Goal: Use online tool/utility: Utilize a website feature to perform a specific function

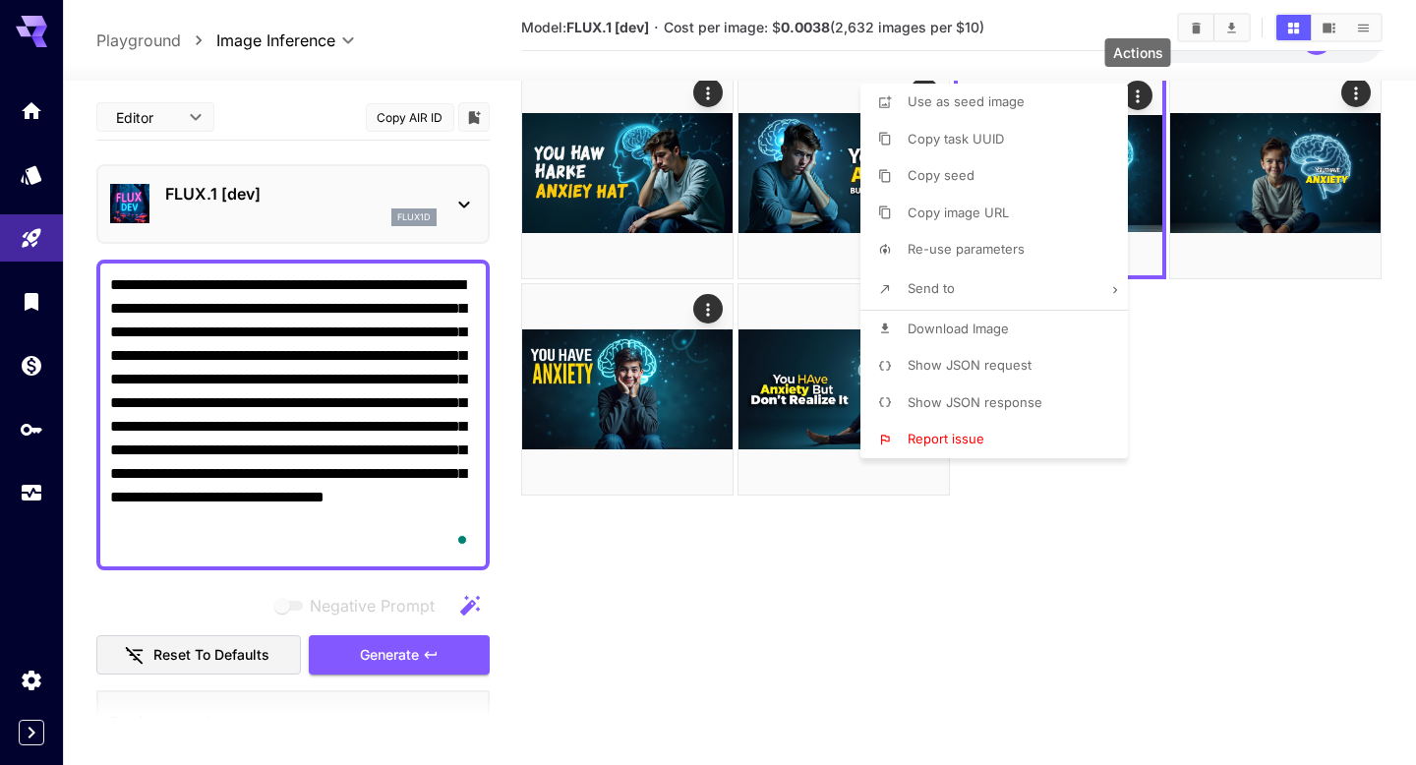
scroll to position [121, 0]
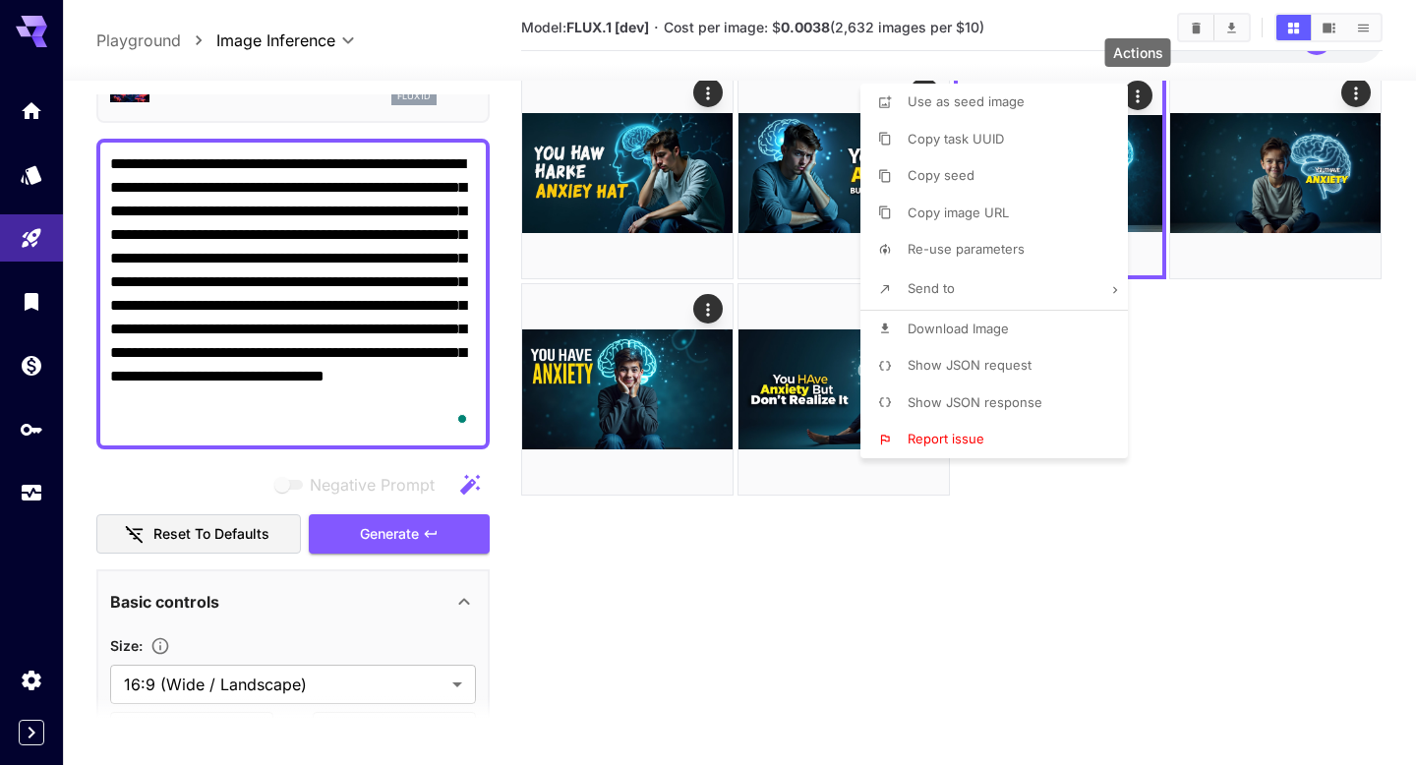
click at [968, 598] on div at bounding box center [708, 382] width 1416 height 765
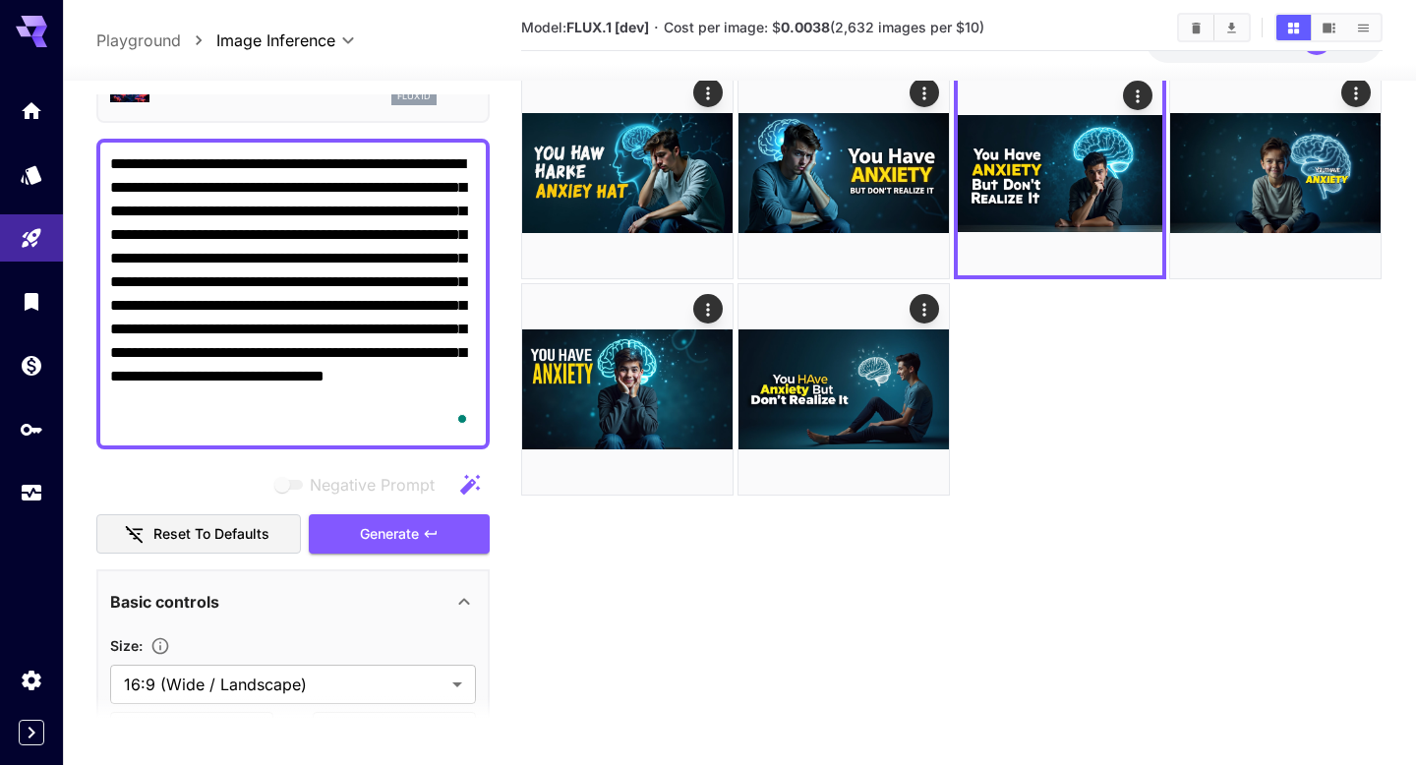
drag, startPoint x: 261, startPoint y: 421, endPoint x: 89, endPoint y: 109, distance: 356.2
click at [89, 109] on section "**********" at bounding box center [739, 409] width 1353 height 840
paste textarea "To enrich screen reader interactions, please activate Accessibility in Grammarl…"
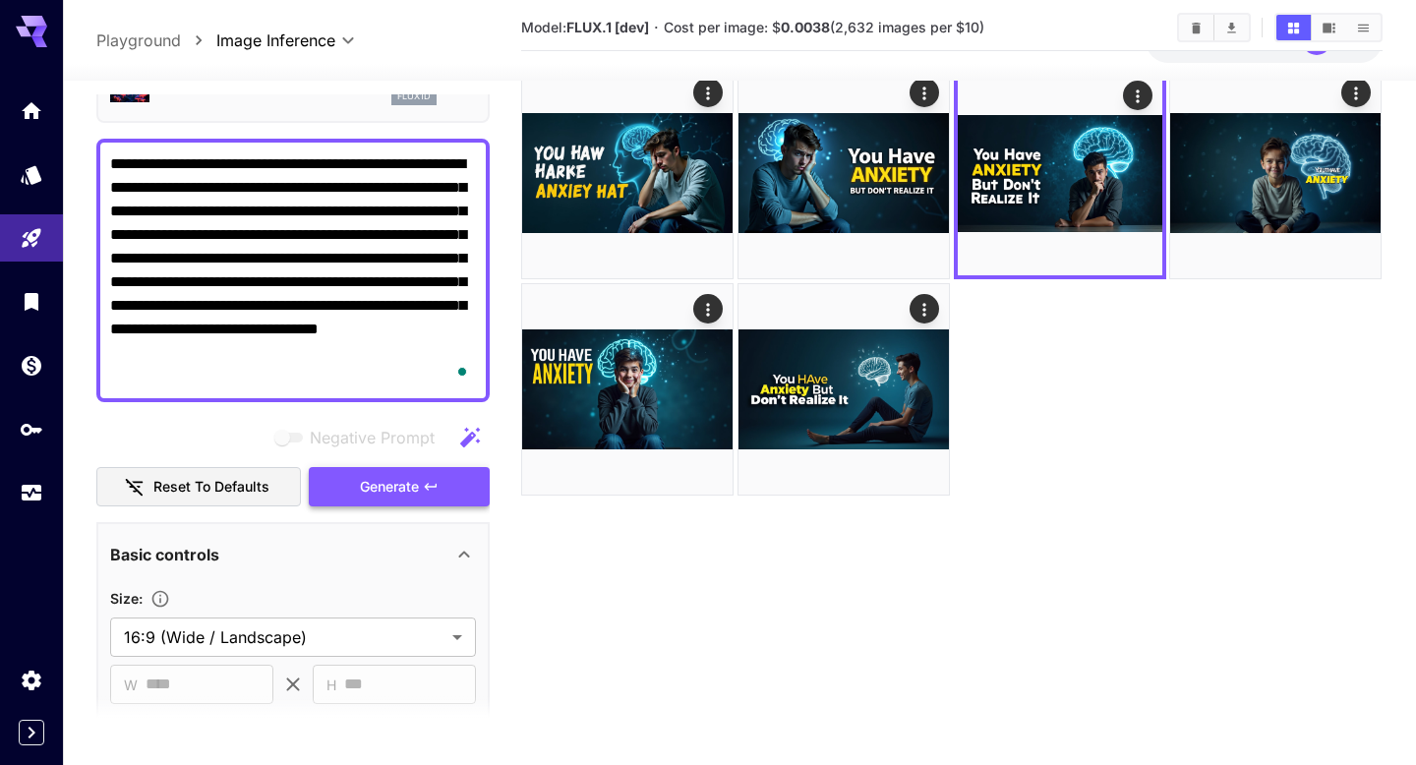
type textarea "**********"
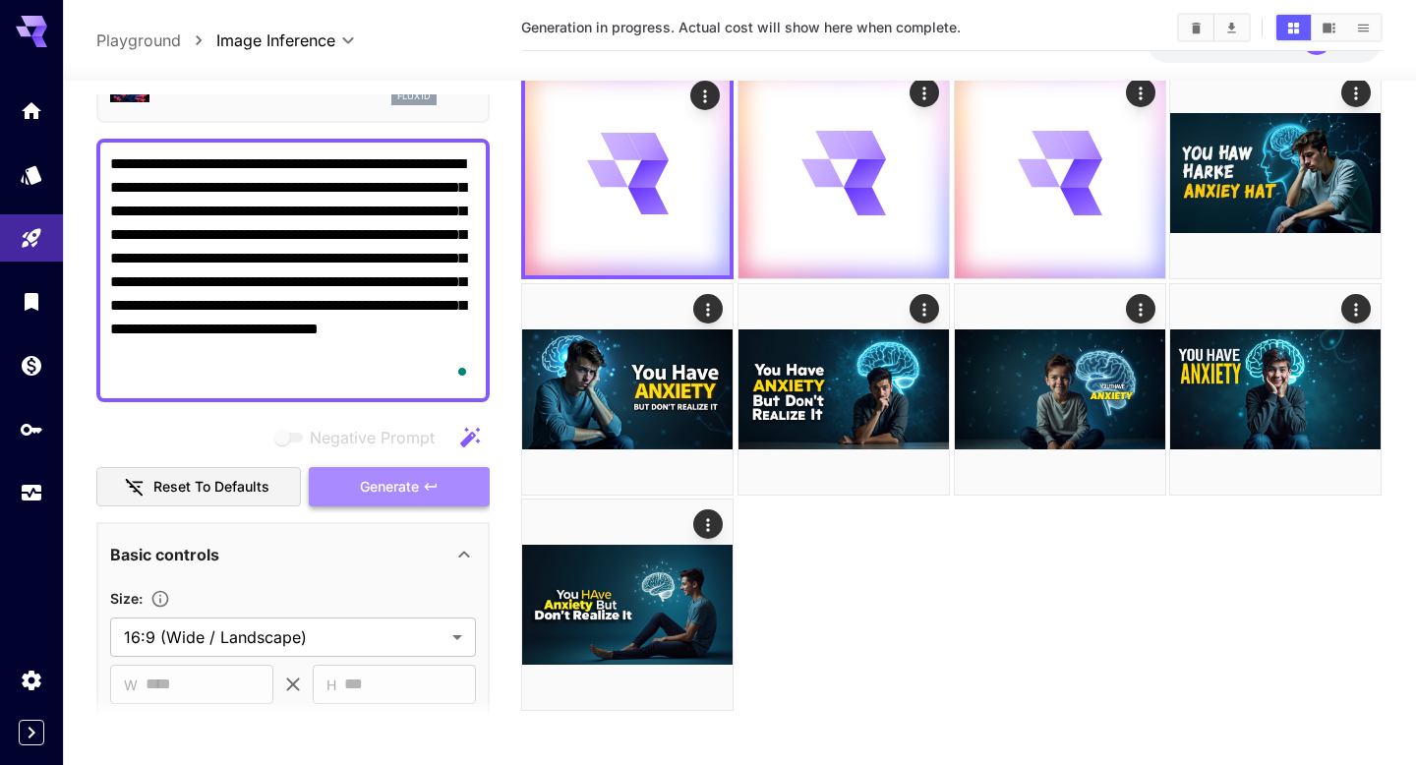
click at [402, 490] on span "Generate" at bounding box center [389, 487] width 59 height 25
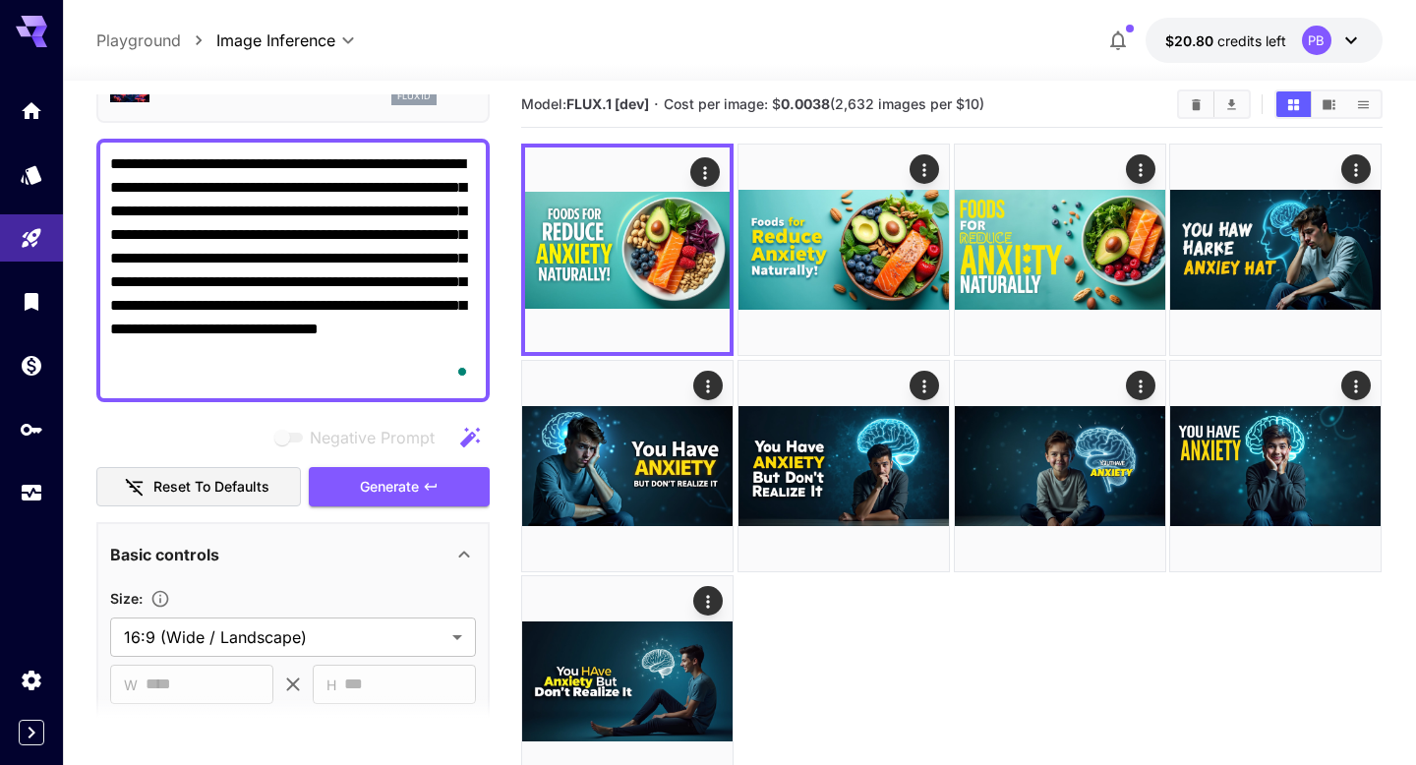
scroll to position [9, 0]
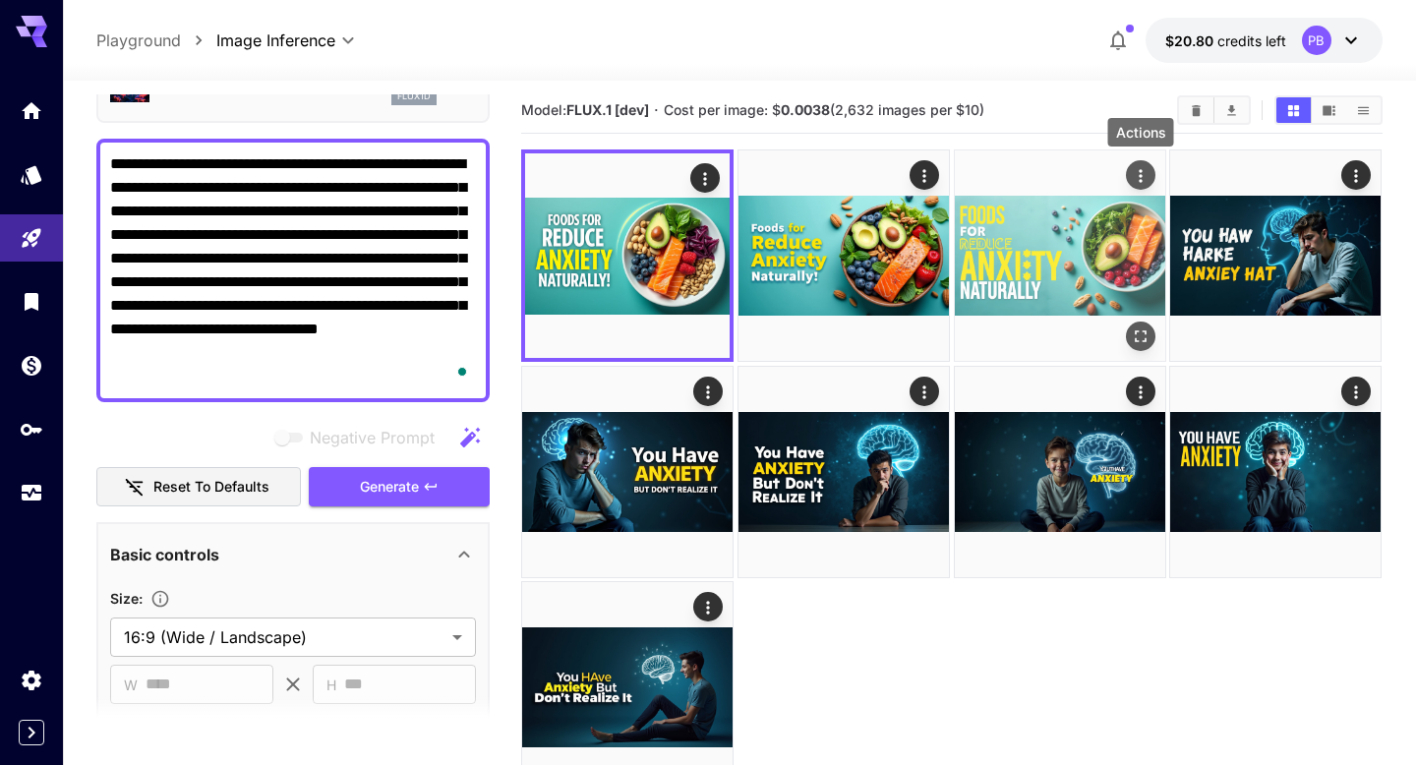
click at [1144, 178] on icon "Actions" at bounding box center [1141, 176] width 20 height 20
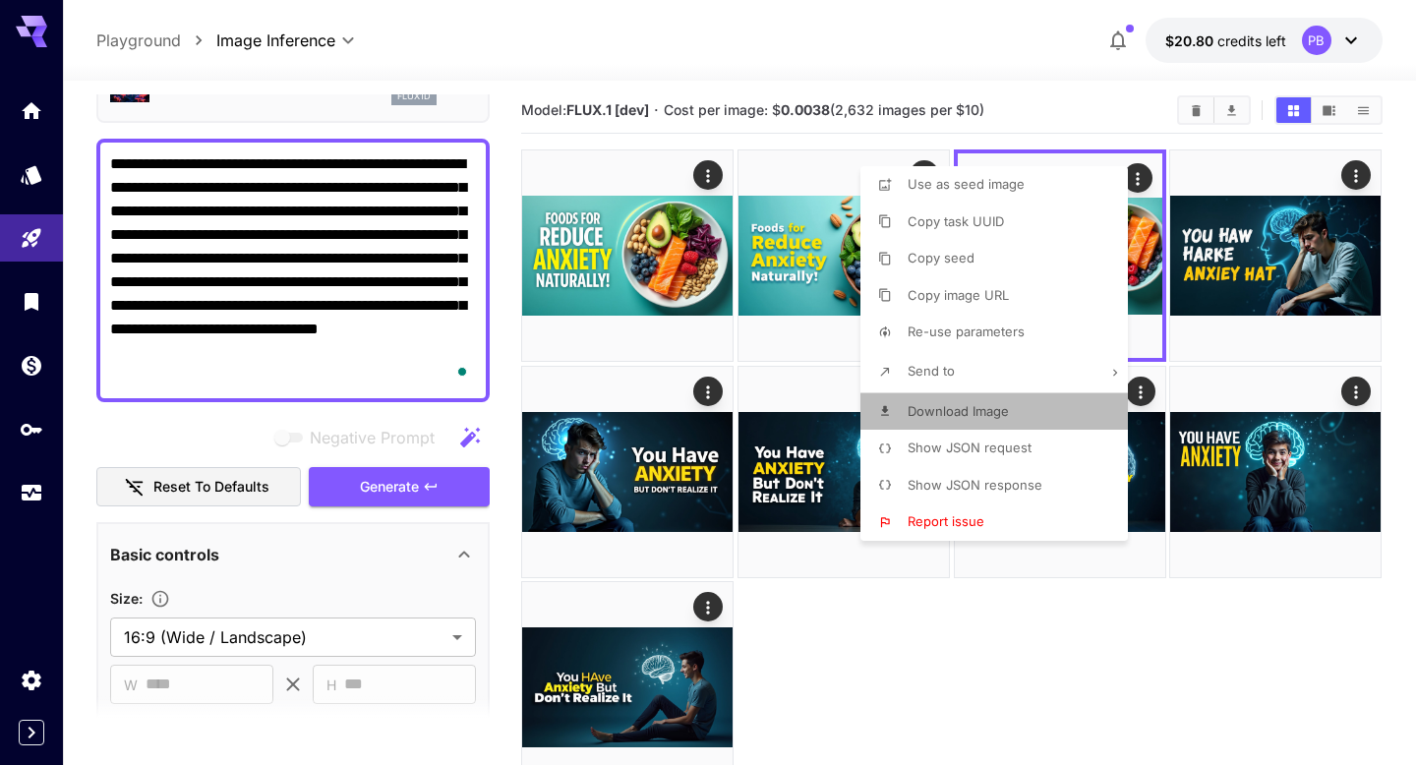
click at [958, 418] on span "Download Image" at bounding box center [958, 411] width 101 height 16
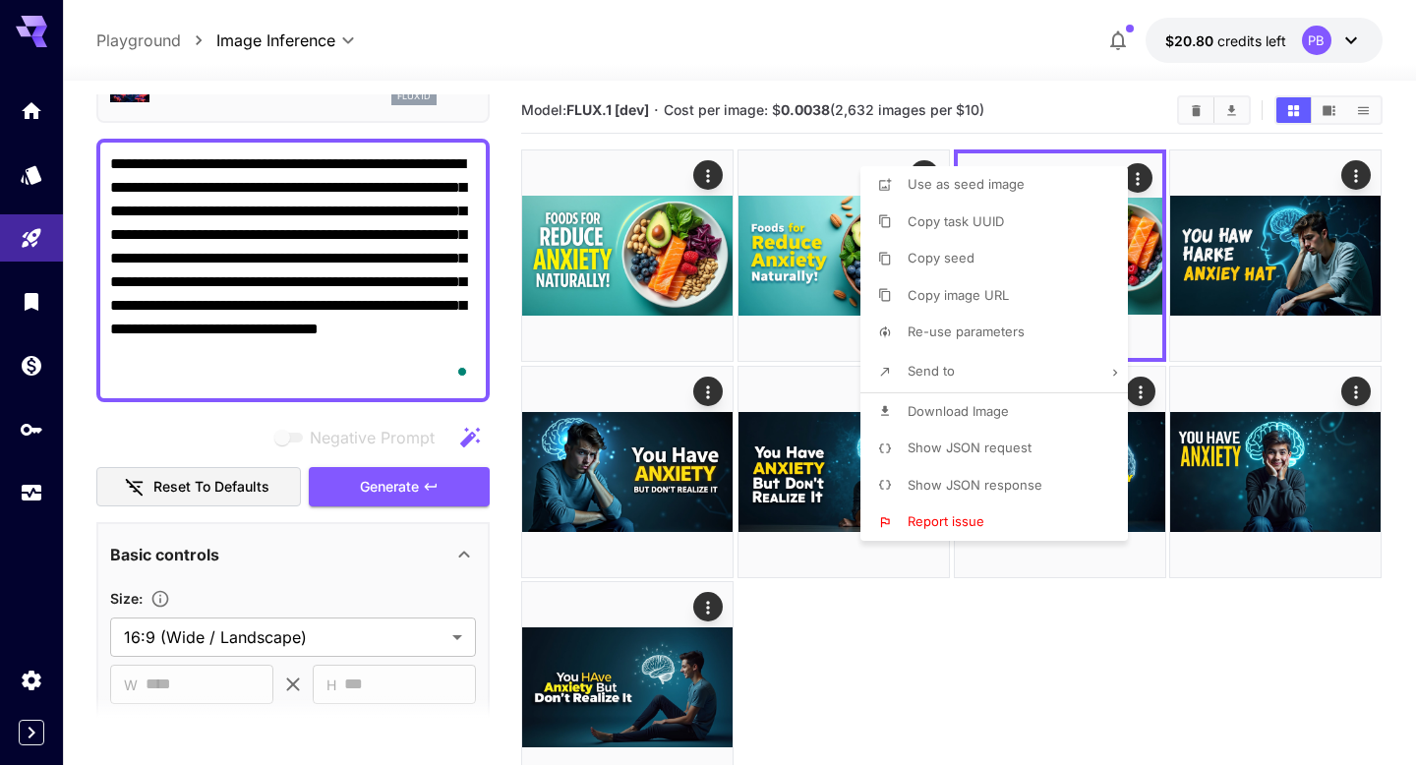
click at [737, 361] on div at bounding box center [708, 382] width 1416 height 765
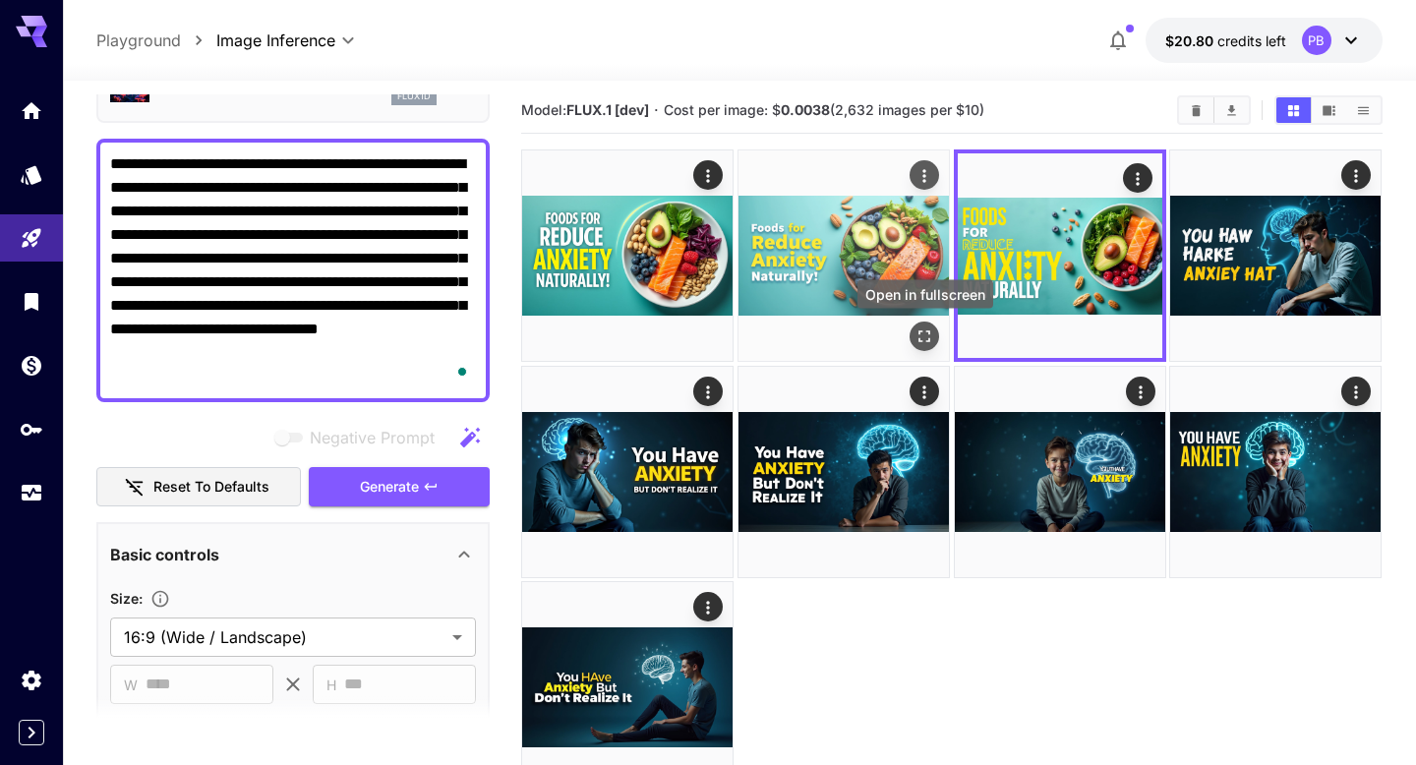
click at [927, 336] on icon "Open in fullscreen" at bounding box center [925, 337] width 20 height 20
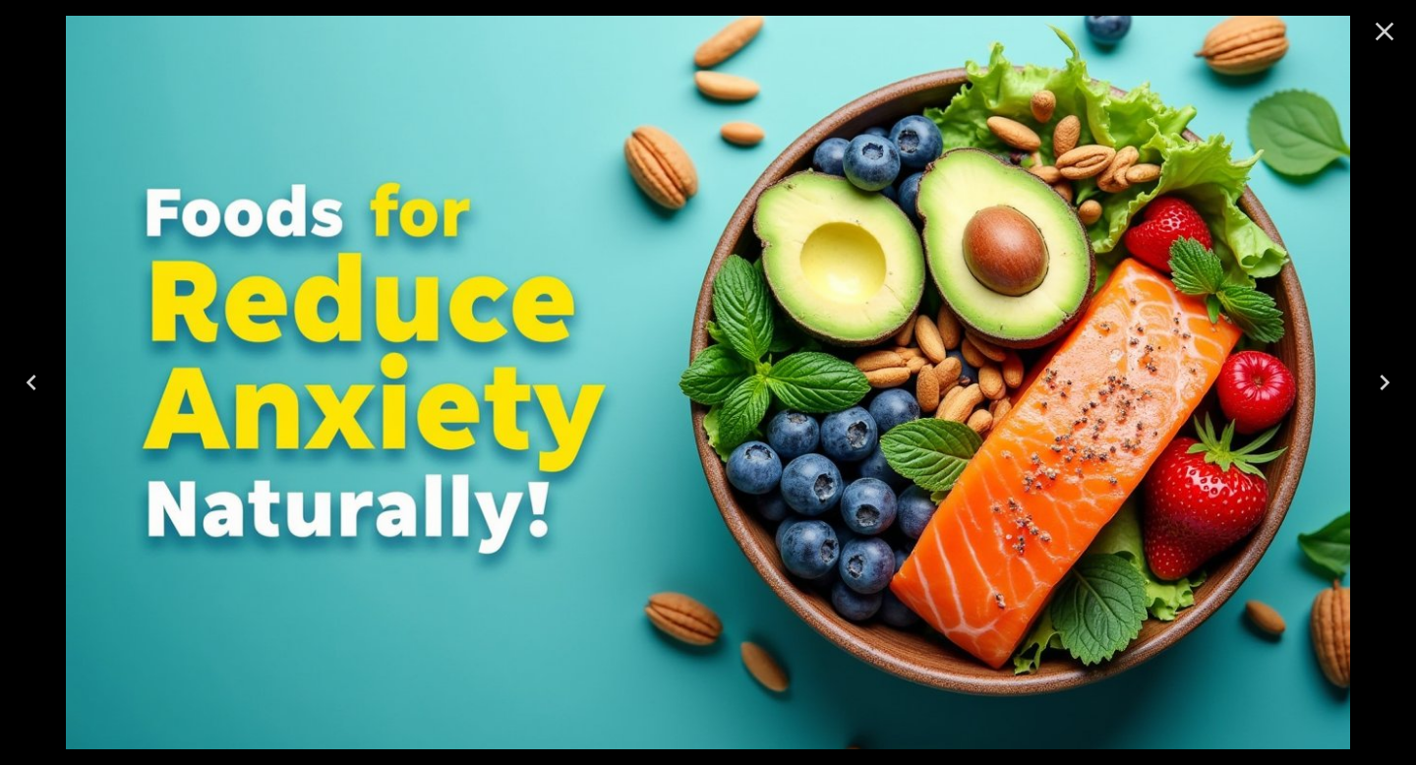
click at [1377, 32] on icon "Close" at bounding box center [1384, 31] width 31 height 31
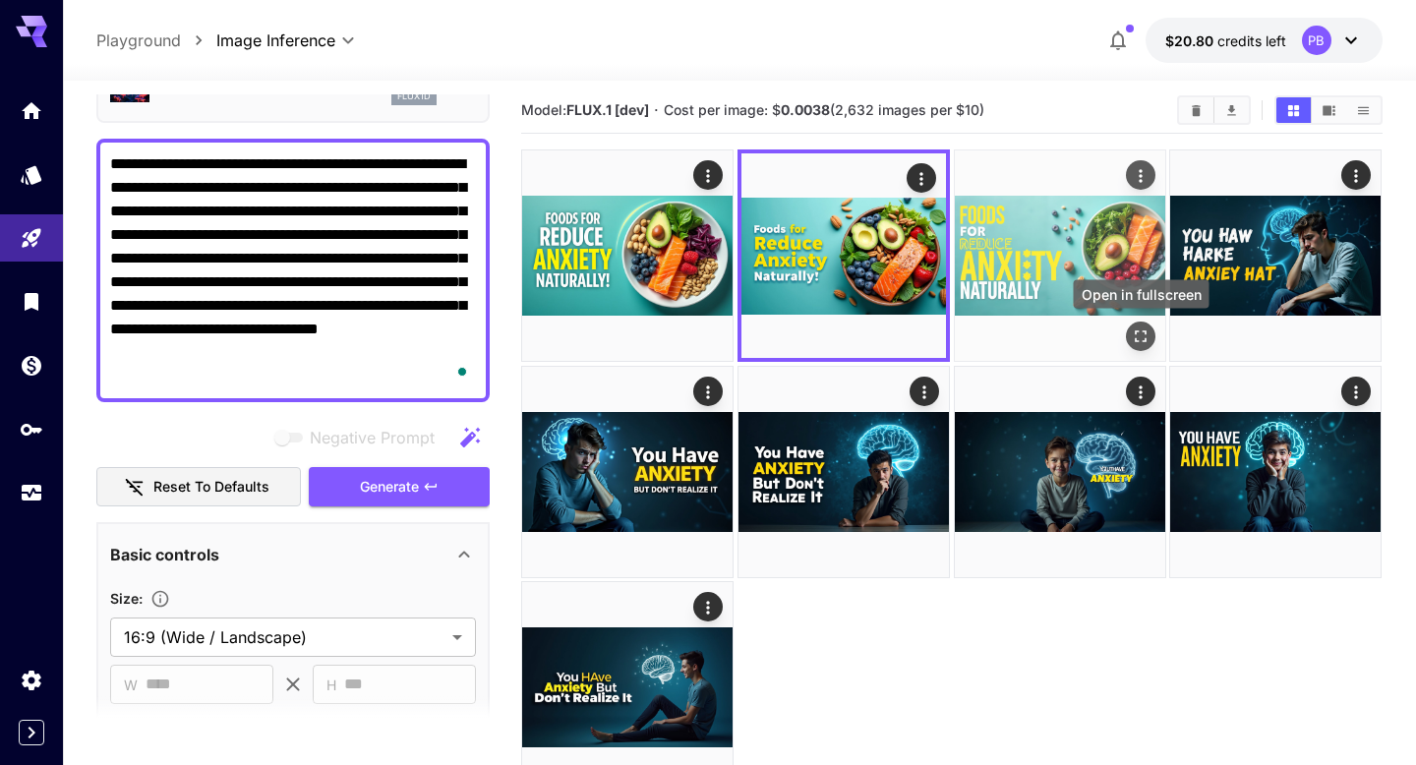
click at [1134, 327] on icon "Open in fullscreen" at bounding box center [1141, 337] width 20 height 20
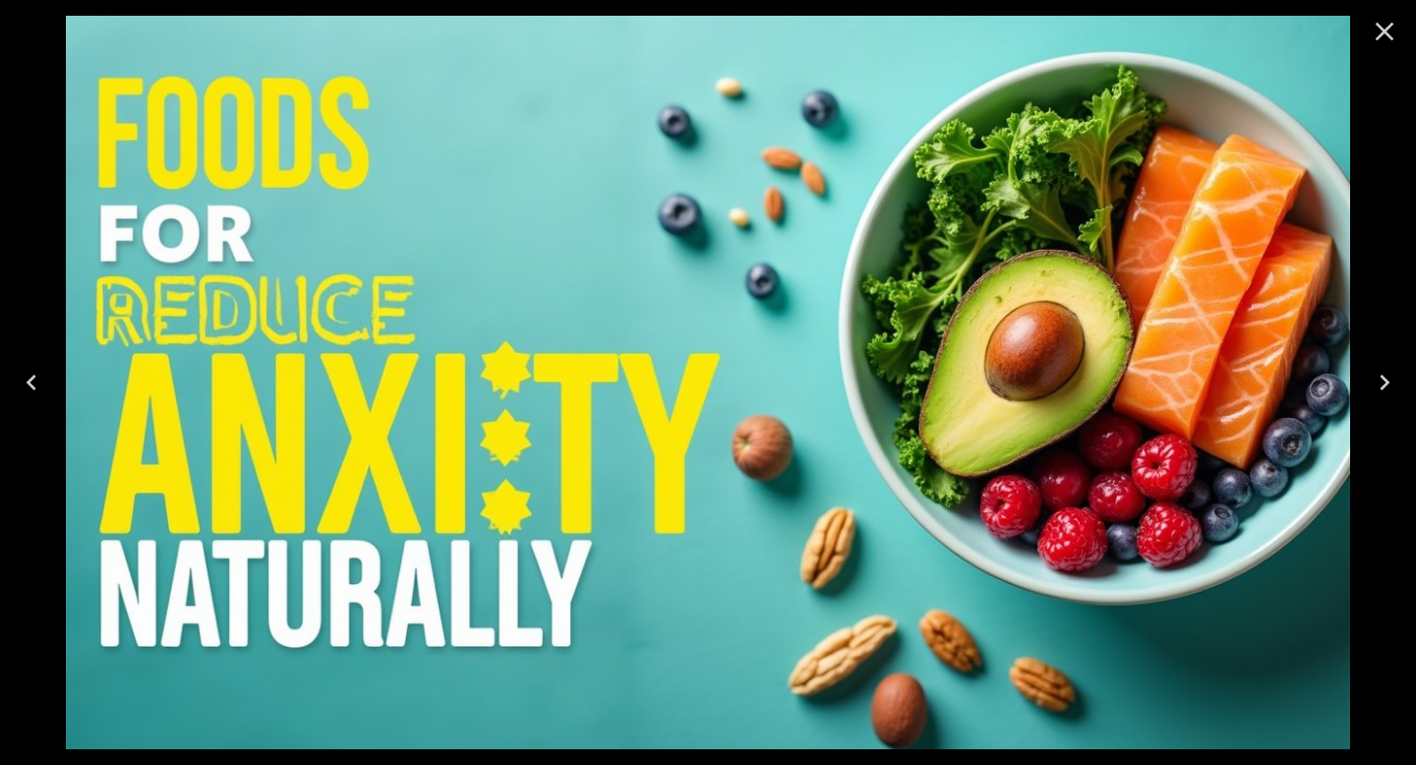
click at [1378, 36] on icon "Close" at bounding box center [1385, 32] width 19 height 19
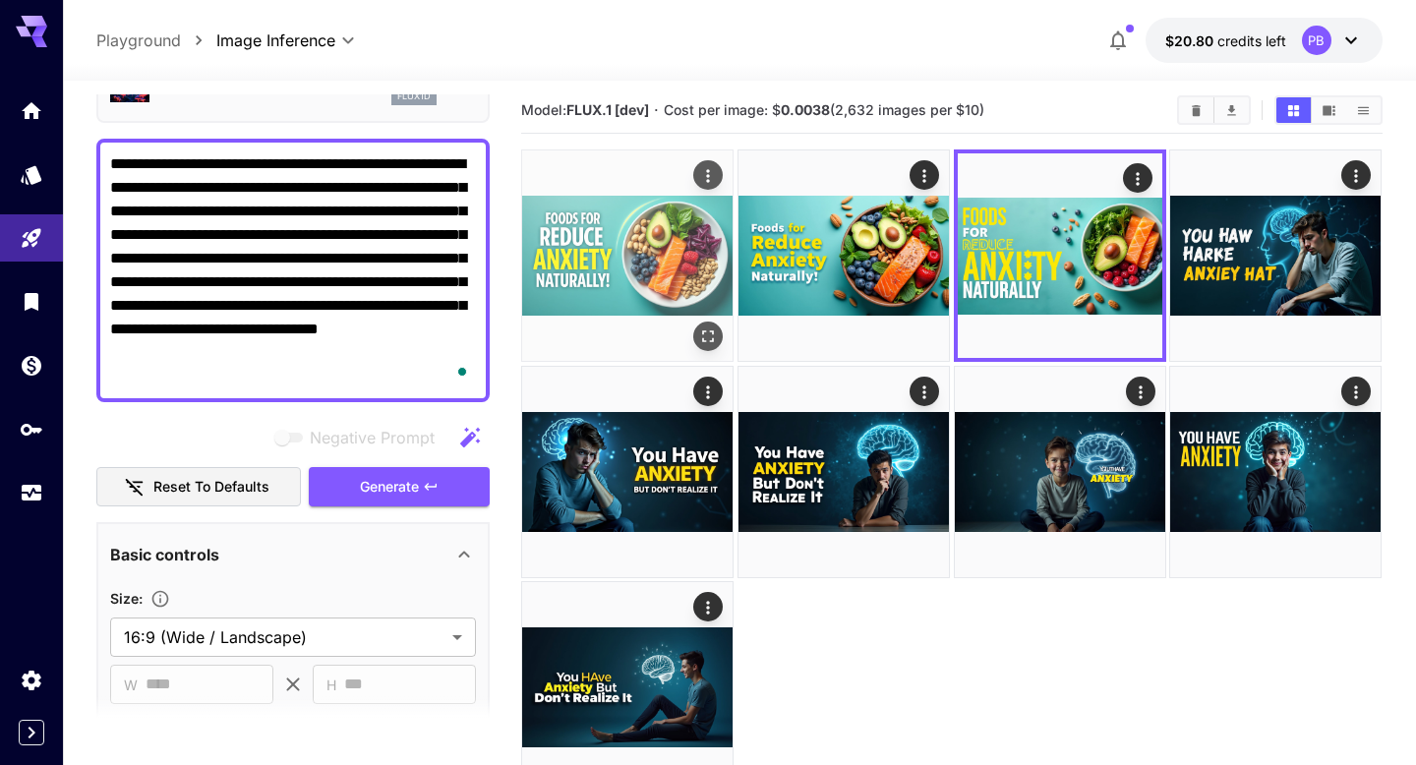
click at [710, 333] on icon "Open in fullscreen" at bounding box center [709, 337] width 20 height 20
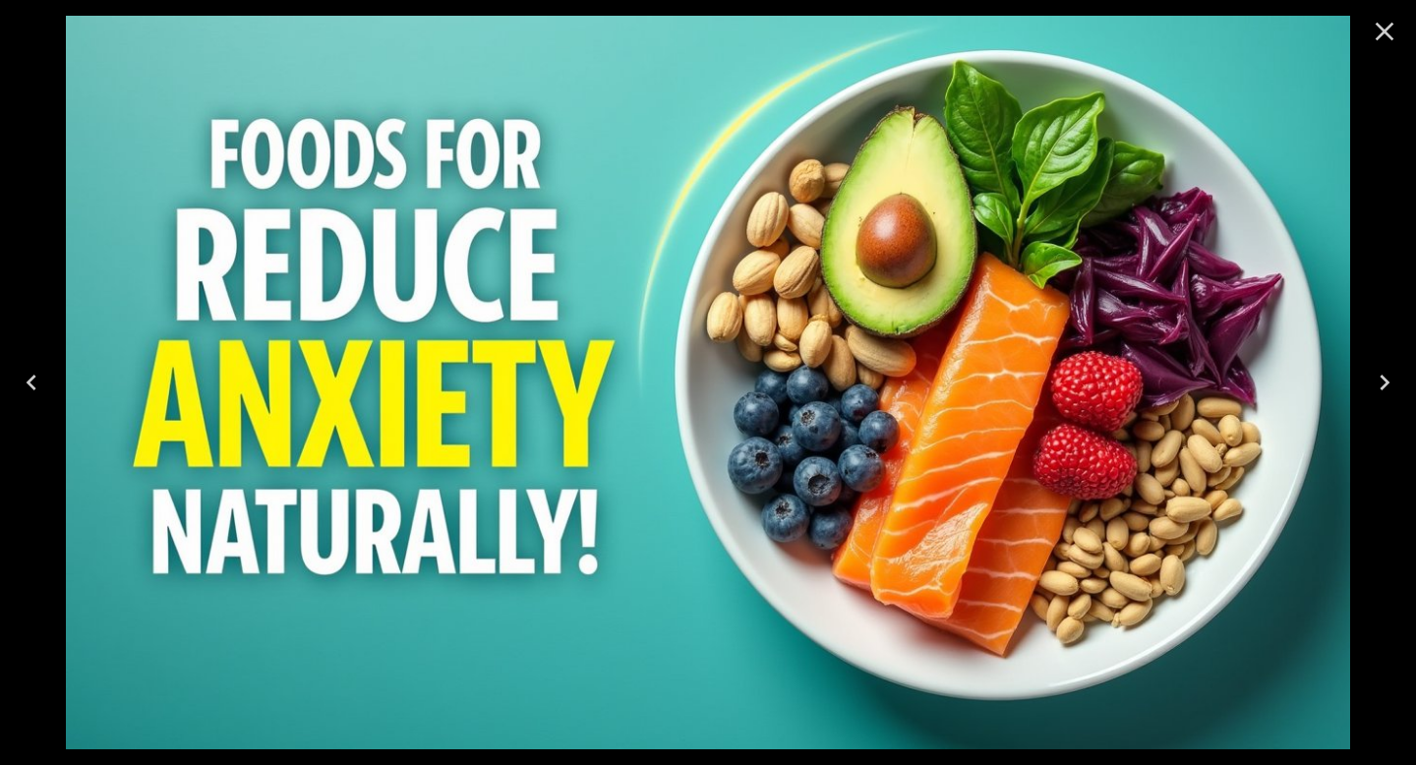
click at [1389, 32] on icon "Close" at bounding box center [1384, 31] width 31 height 31
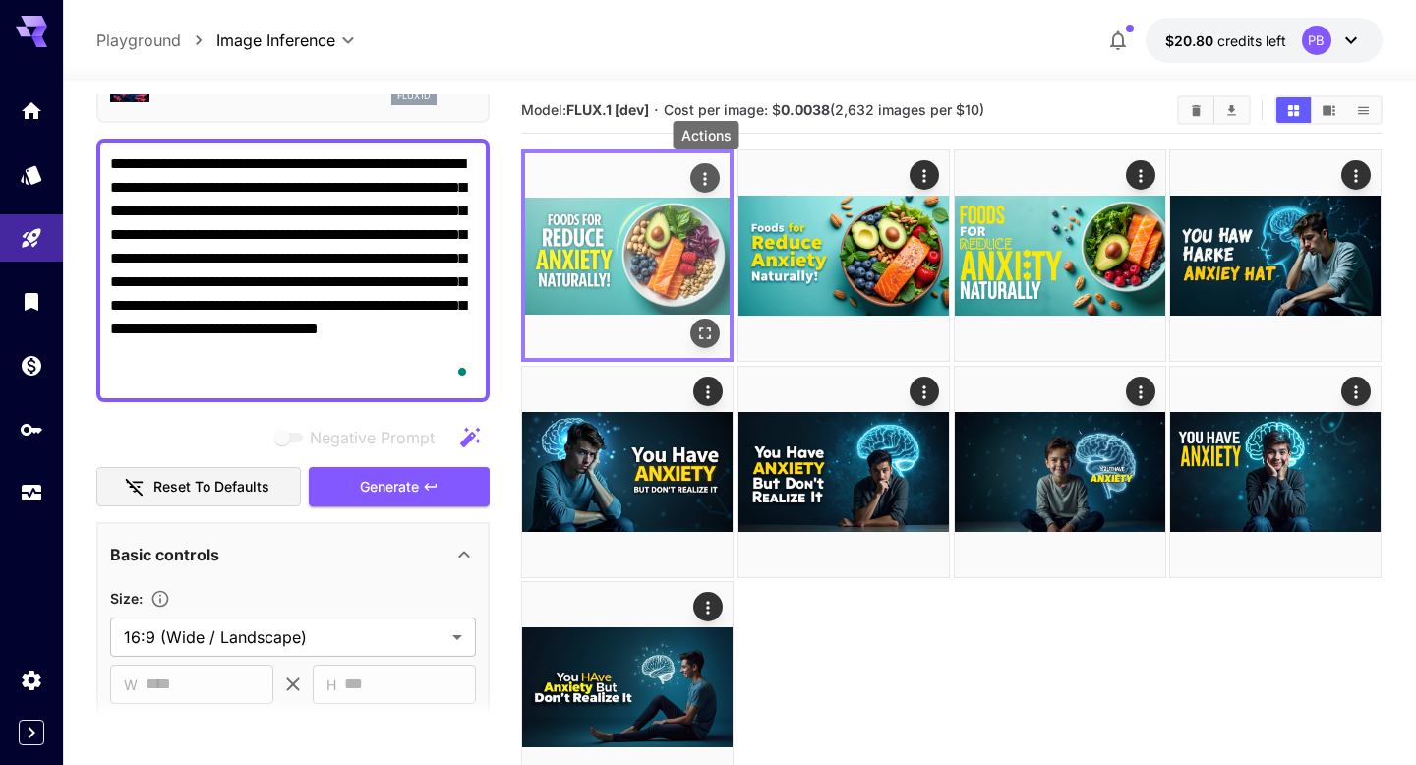
click at [706, 176] on icon "Actions" at bounding box center [706, 179] width 20 height 20
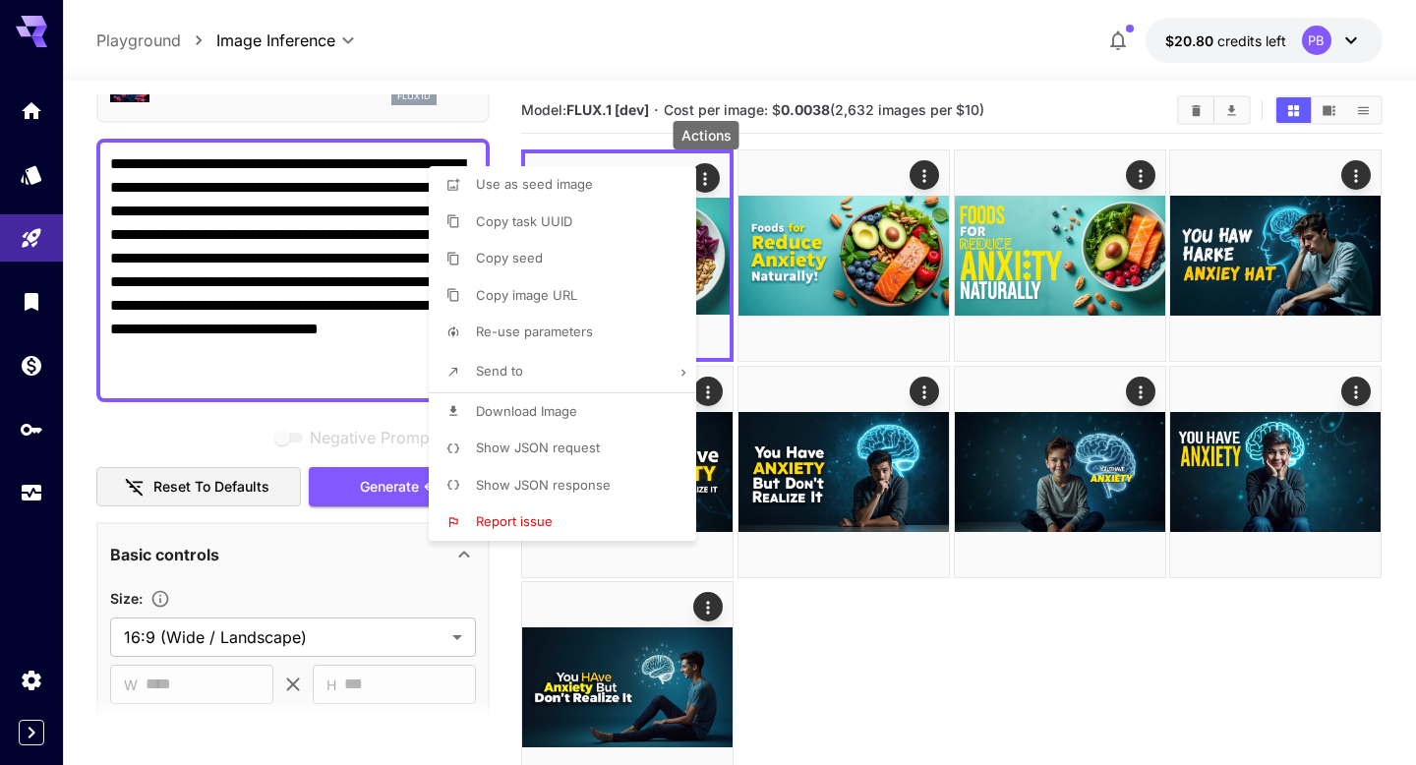
click at [543, 409] on span "Download Image" at bounding box center [526, 411] width 101 height 16
click at [875, 661] on div at bounding box center [708, 382] width 1416 height 765
